Goal: Task Accomplishment & Management: Manage account settings

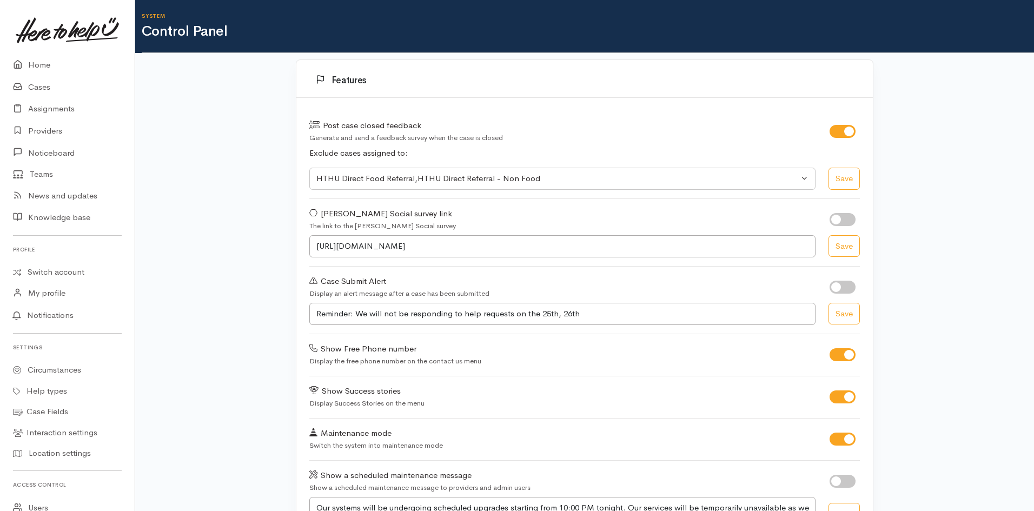
select select "419"
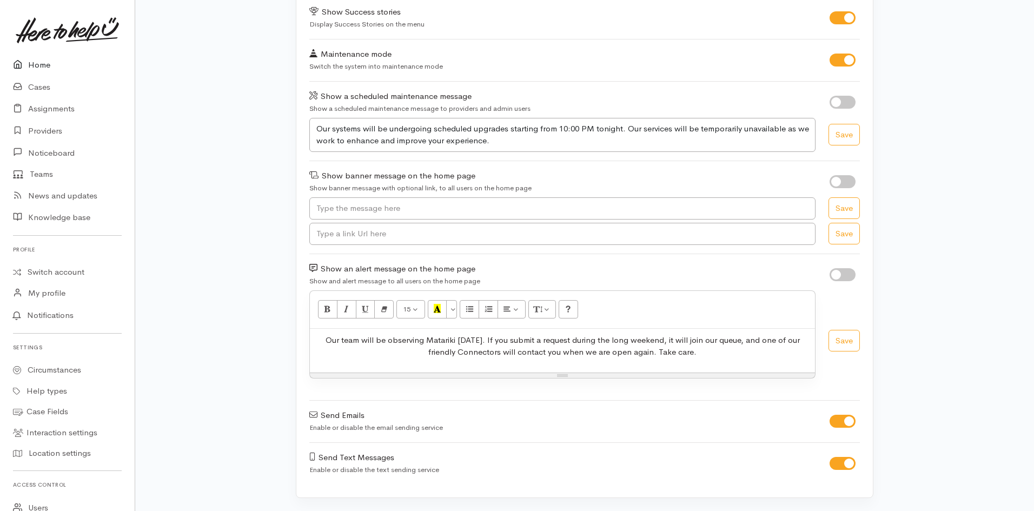
scroll to position [1298, 0]
drag, startPoint x: 0, startPoint y: 0, endPoint x: 36, endPoint y: 69, distance: 77.4
click at [36, 69] on link "Home" at bounding box center [67, 65] width 135 height 22
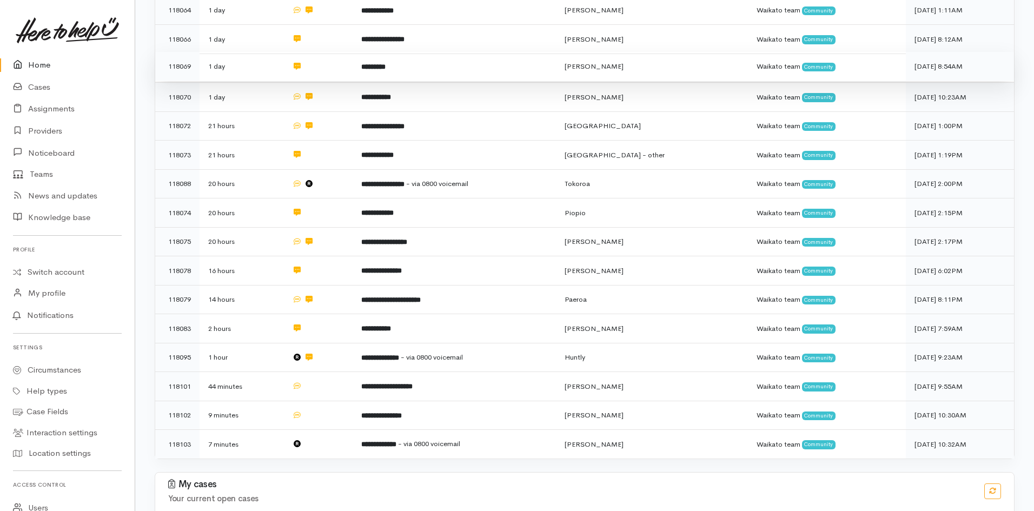
scroll to position [108, 0]
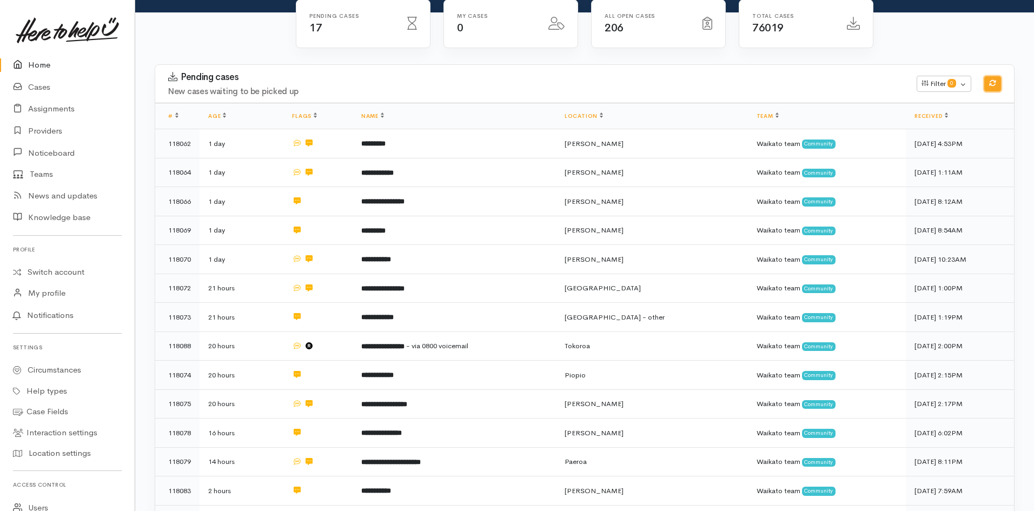
click at [992, 85] on icon "button" at bounding box center [992, 83] width 6 height 6
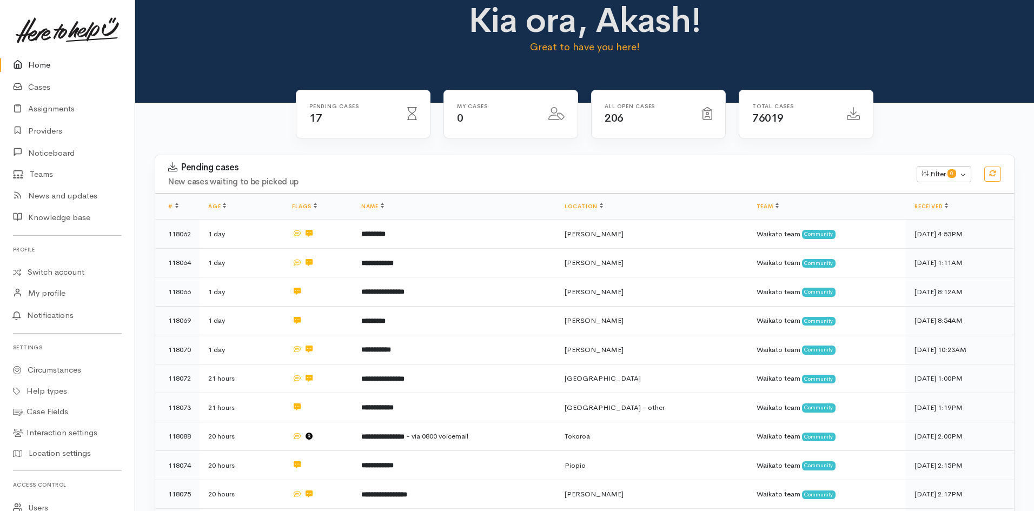
scroll to position [15, 0]
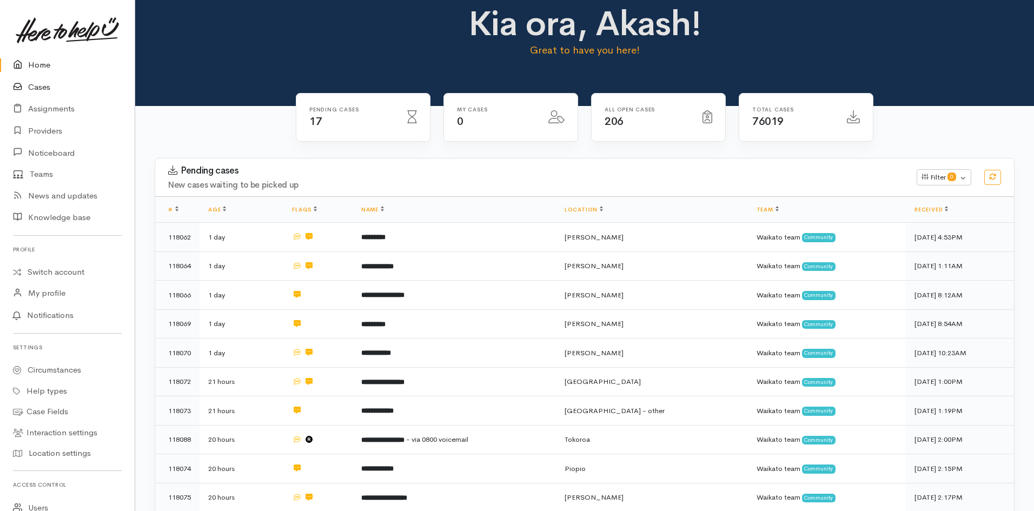
click at [14, 91] on icon at bounding box center [20, 88] width 15 height 14
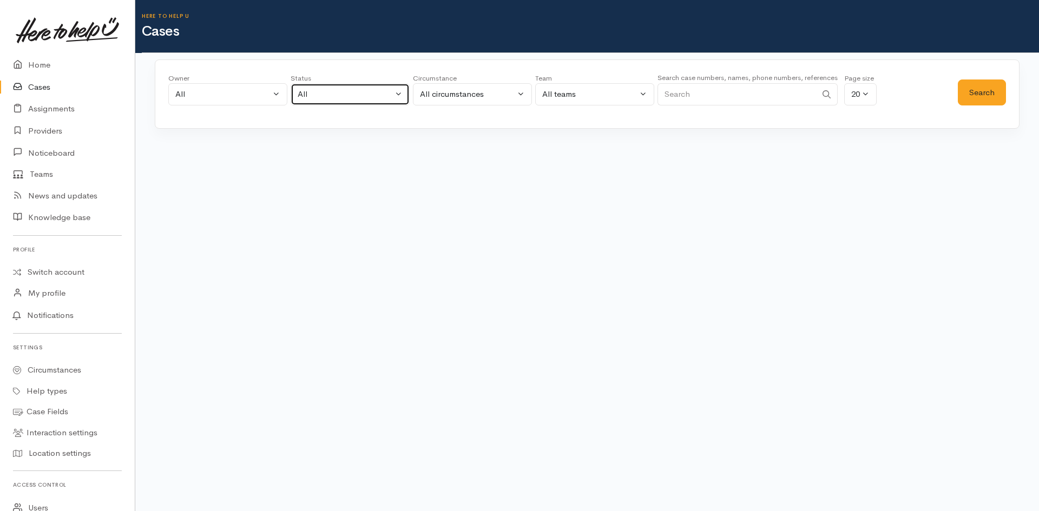
click at [393, 96] on button "All" at bounding box center [349, 94] width 119 height 22
click at [364, 163] on span "All current cases" at bounding box center [339, 165] width 61 height 12
select select "Unresolved"
click at [991, 103] on button "Search" at bounding box center [982, 93] width 48 height 27
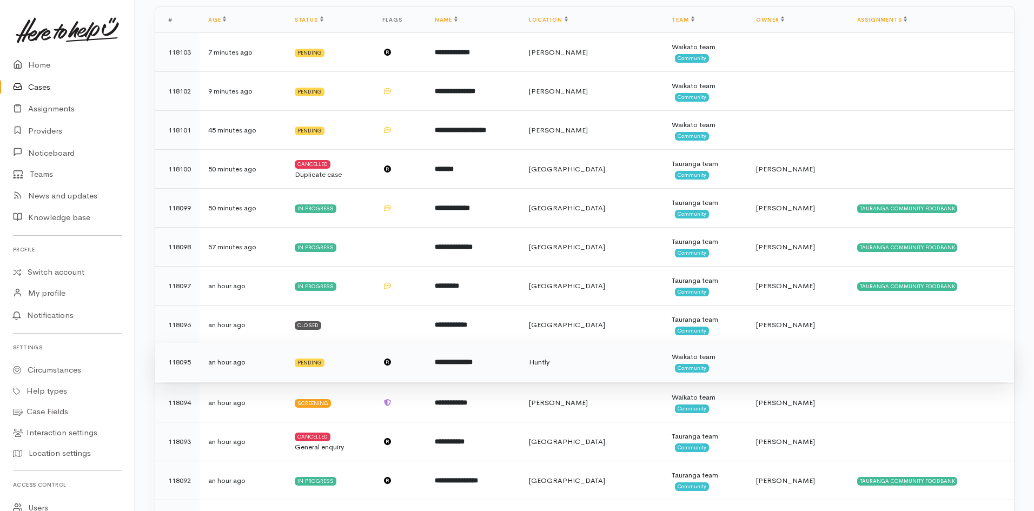
scroll to position [216, 0]
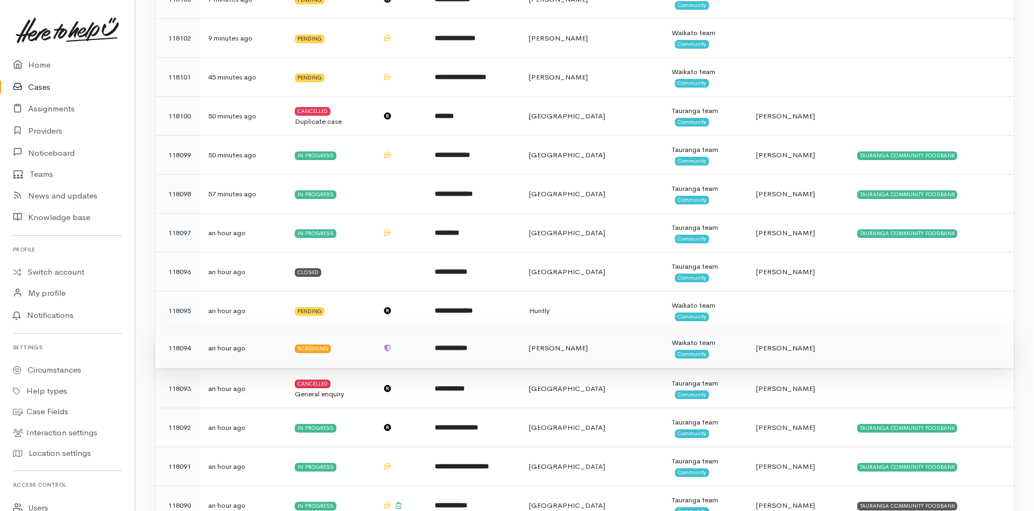
click at [821, 341] on td "Nicole Rusk" at bounding box center [798, 348] width 101 height 39
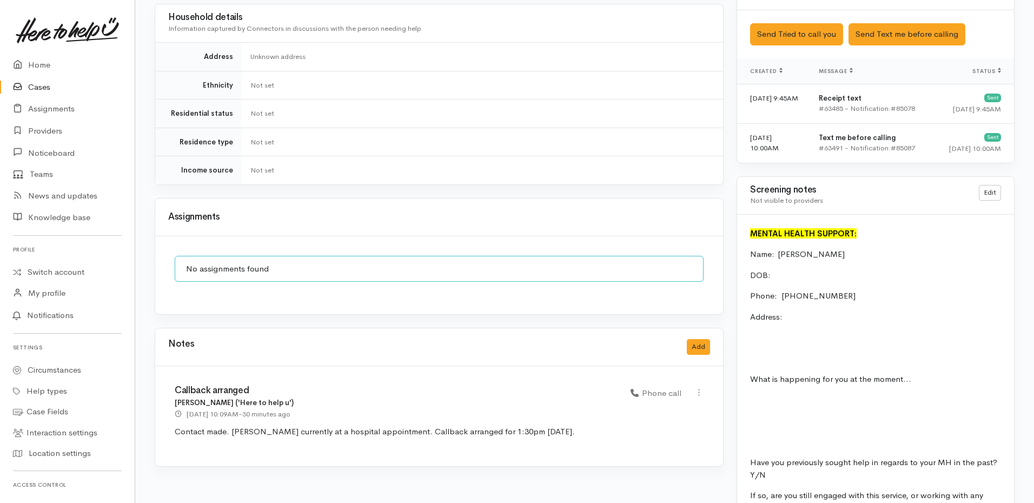
scroll to position [649, 0]
